Goal: Information Seeking & Learning: Learn about a topic

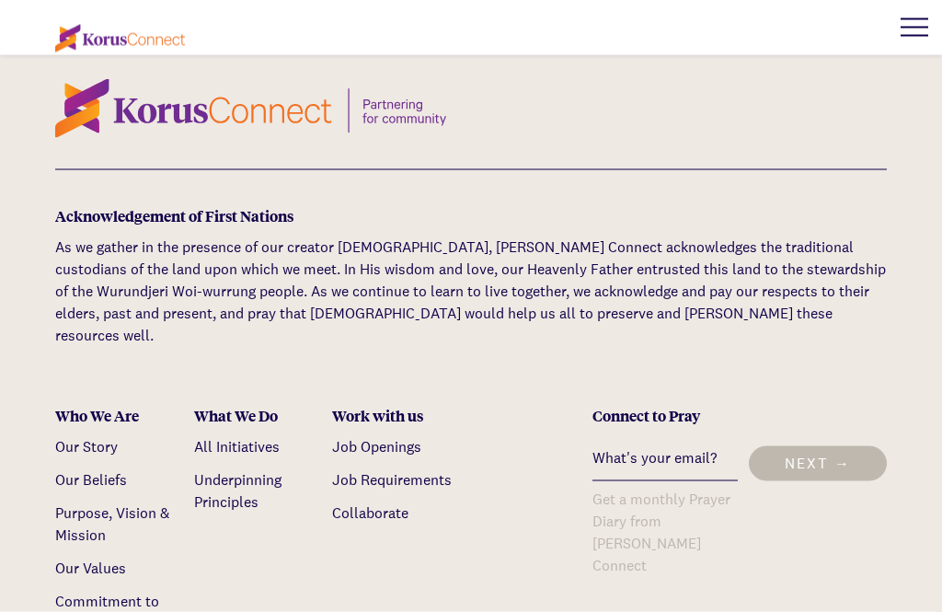
scroll to position [5531, 0]
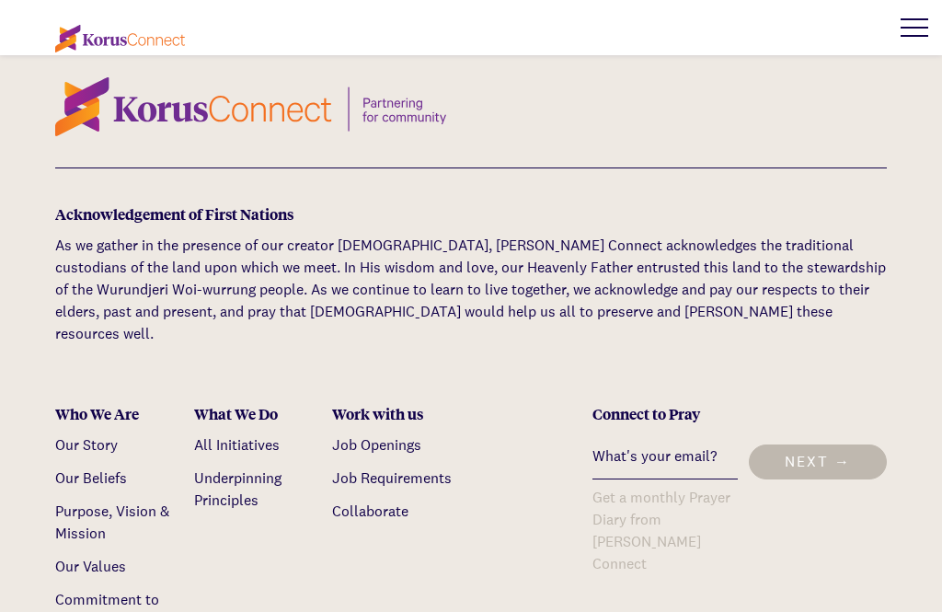
click at [363, 502] on link "Collaborate" at bounding box center [370, 511] width 76 height 19
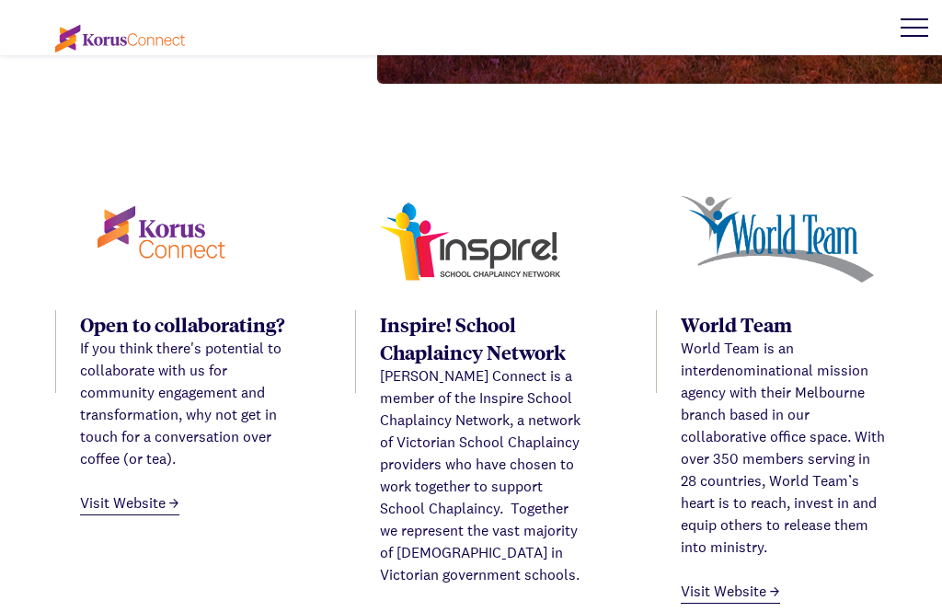
scroll to position [745, 0]
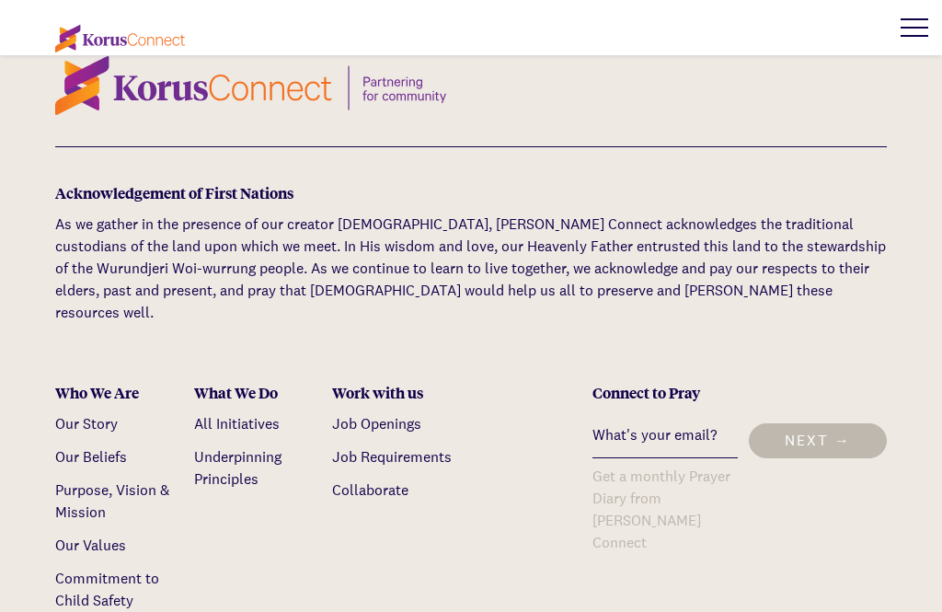
scroll to position [5551, 0]
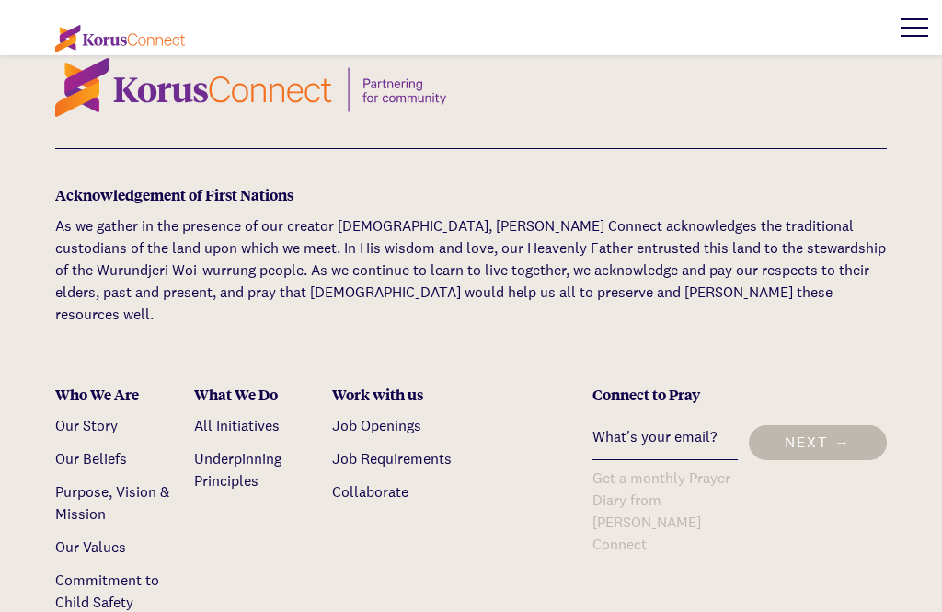
click at [227, 416] on link "All Initiatives" at bounding box center [237, 425] width 86 height 19
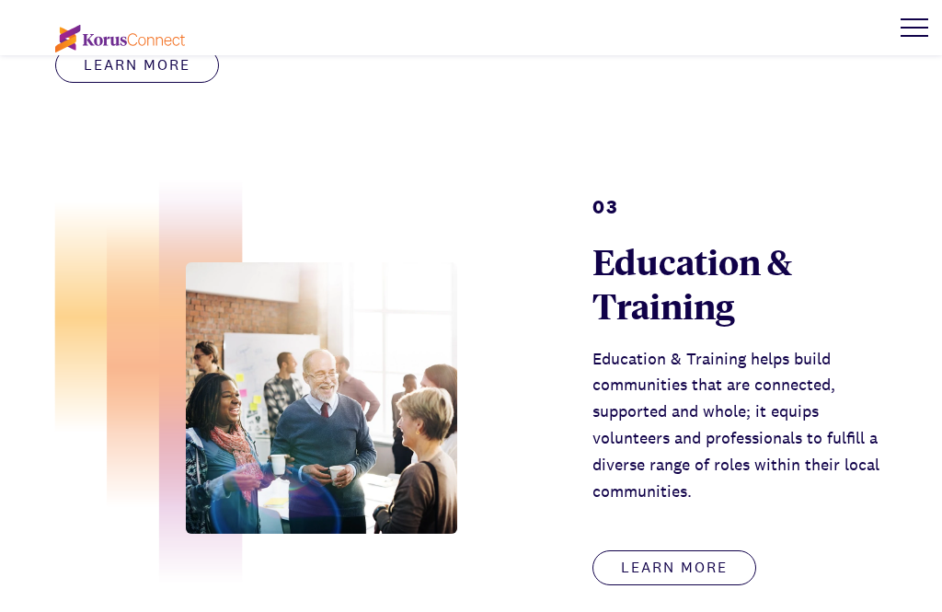
scroll to position [1730, 0]
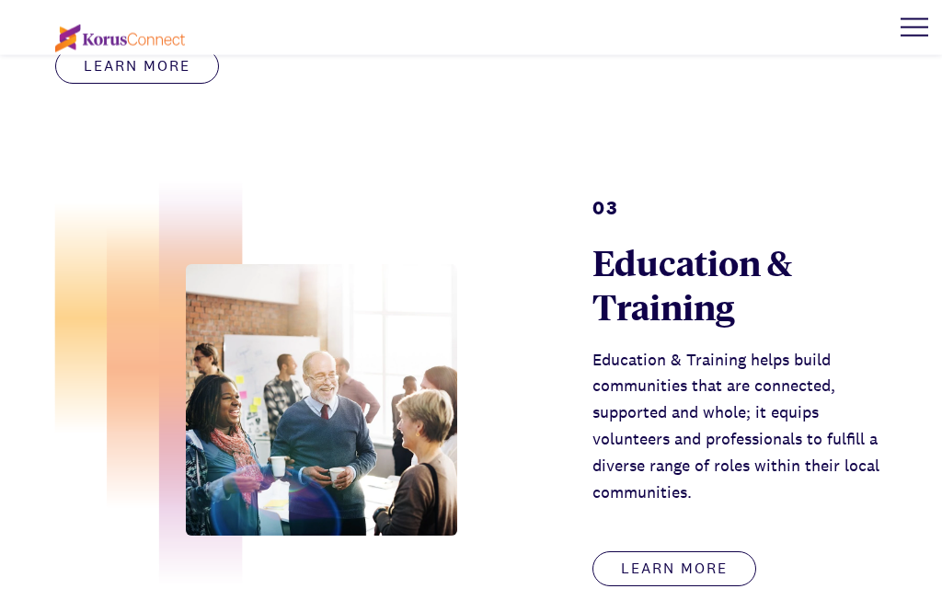
click at [648, 552] on link "Learn more" at bounding box center [675, 569] width 164 height 35
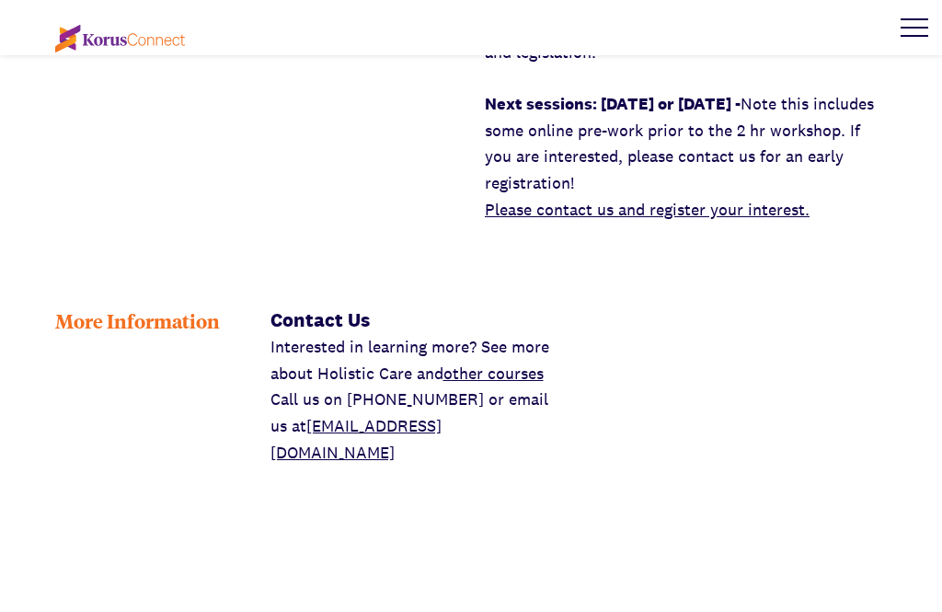
scroll to position [5207, 0]
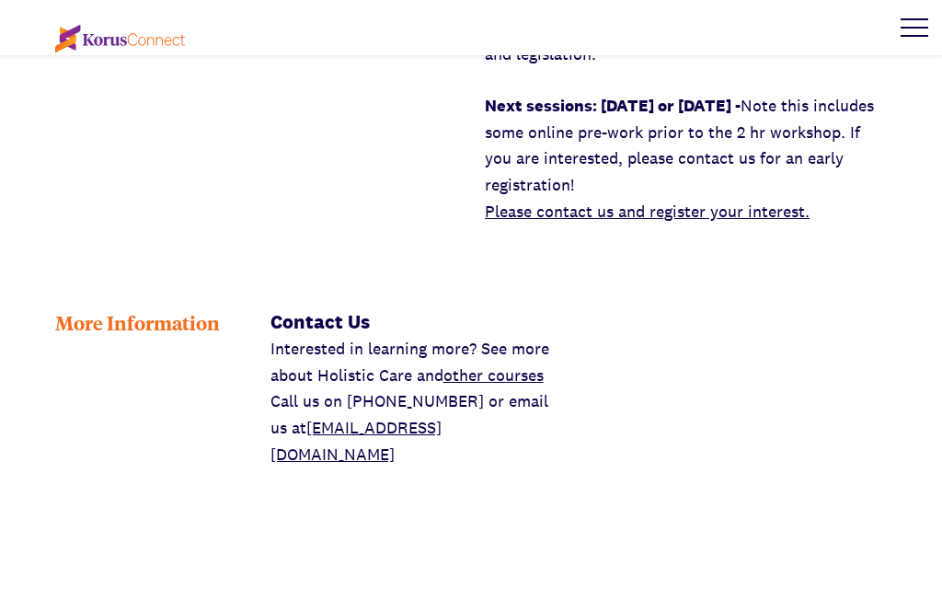
click at [929, 308] on div "More Information Contact Us Interested in learning more? See more about Holisti…" at bounding box center [471, 388] width 942 height 160
